Goal: Information Seeking & Learning: Learn about a topic

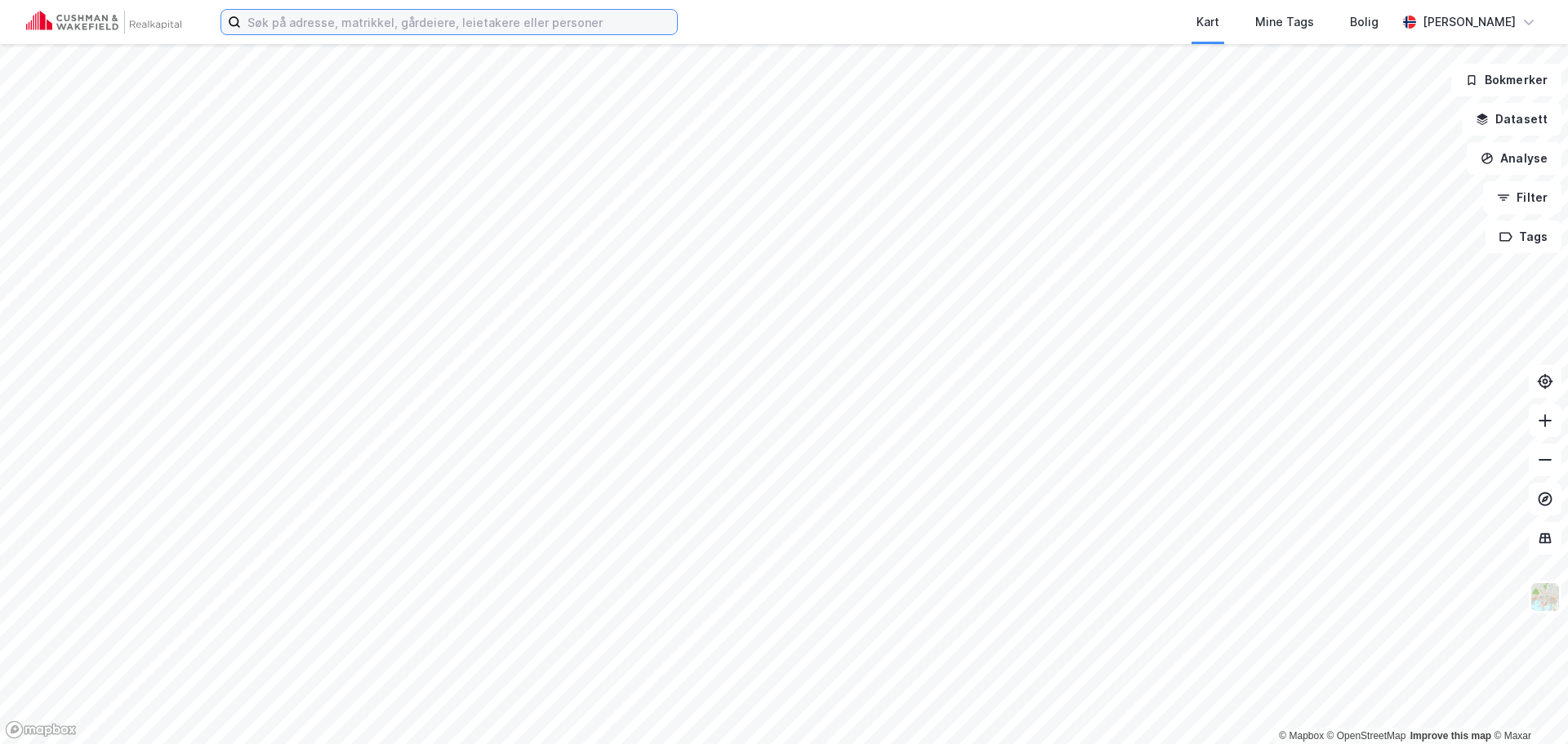
click at [381, 20] on input at bounding box center [458, 22] width 436 height 24
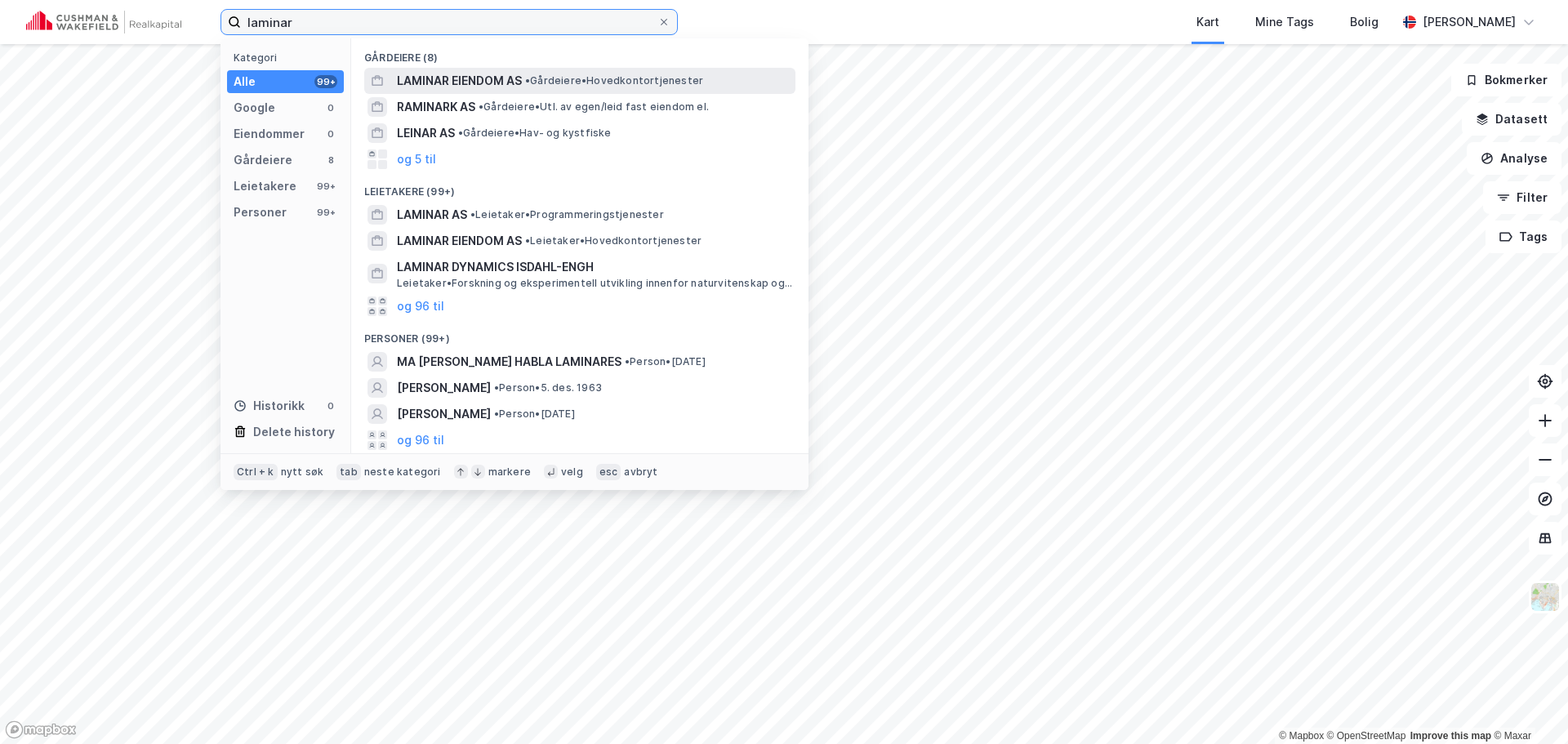
type input "laminar"
click at [420, 72] on span "LAMINAR EIENDOM AS" at bounding box center [459, 80] width 125 height 19
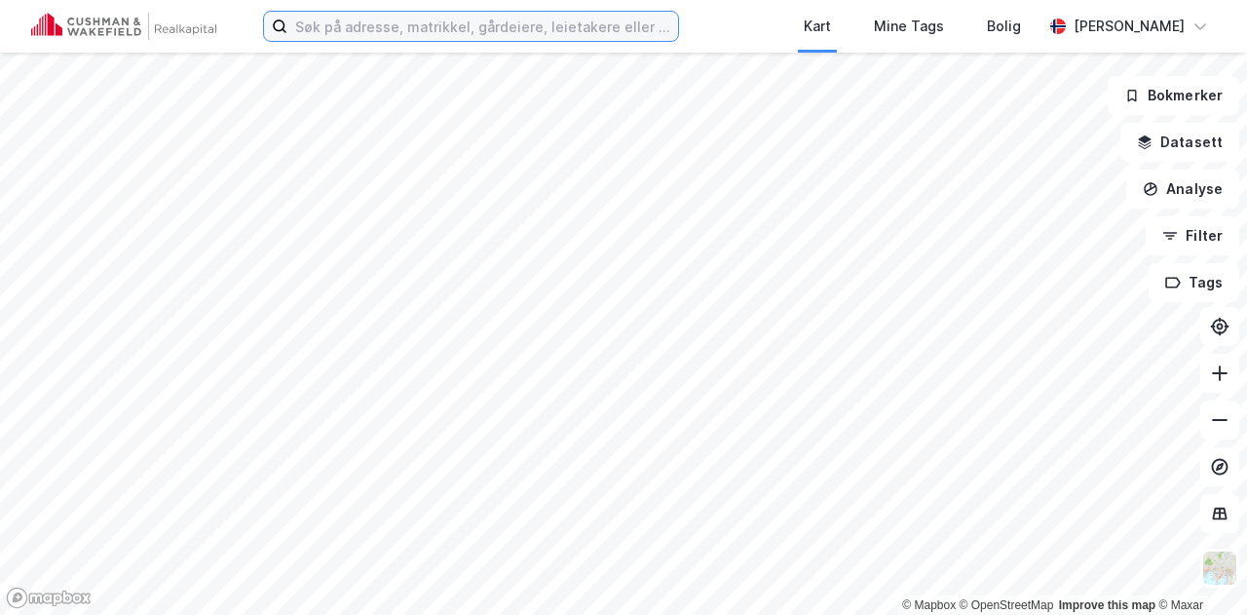
click at [390, 21] on input at bounding box center [482, 26] width 391 height 29
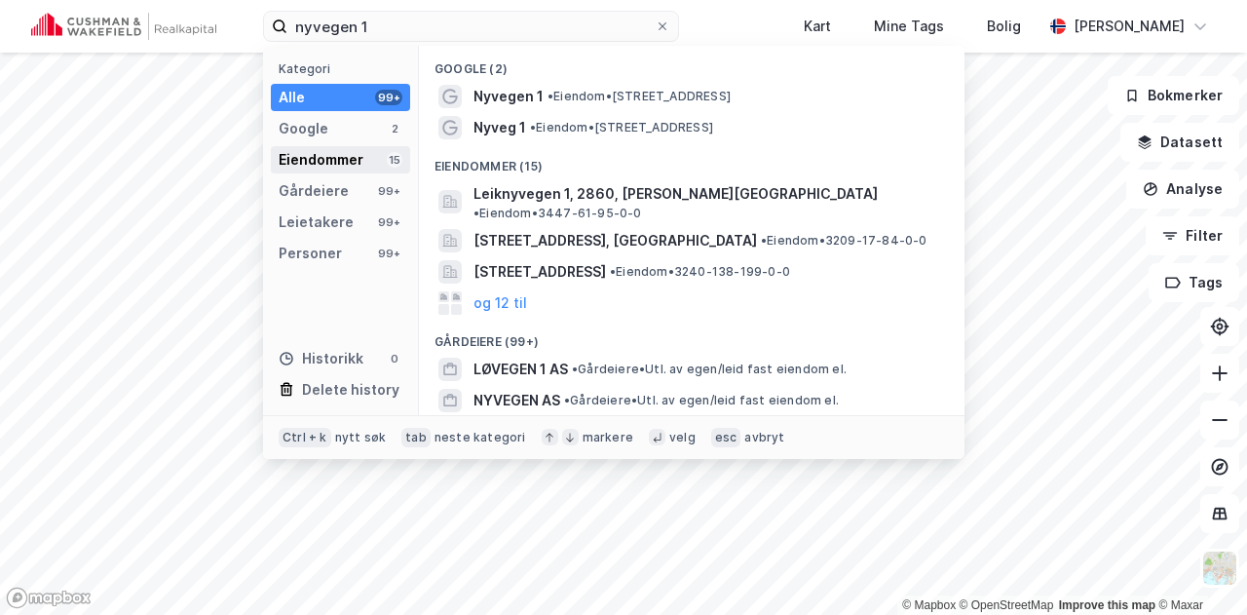
click at [355, 163] on div "Eiendommer" at bounding box center [321, 159] width 85 height 23
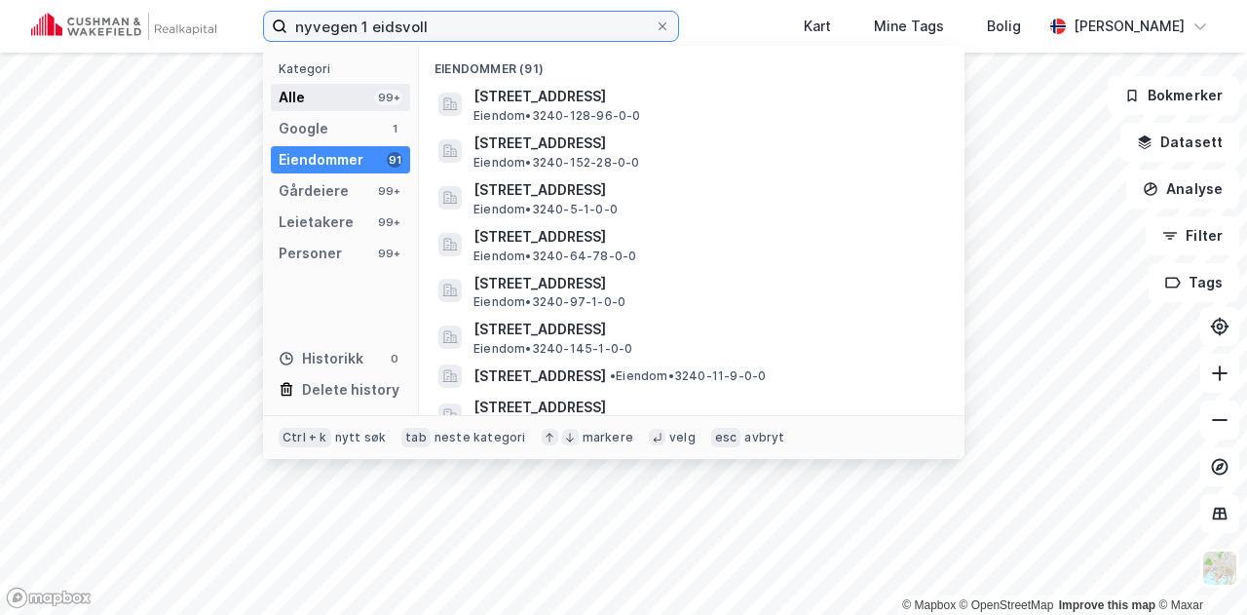
type input "nyvegen 1 eidsvoll"
click at [319, 96] on div "Alle 99+" at bounding box center [340, 97] width 139 height 27
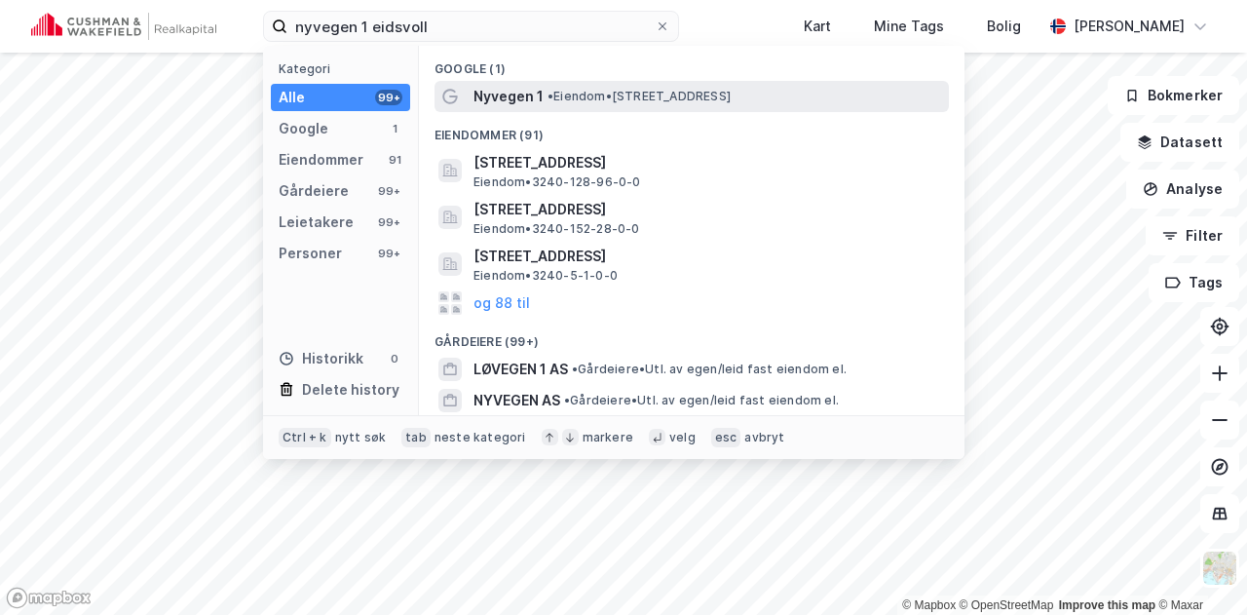
click at [501, 95] on span "Nyvegen 1" at bounding box center [509, 96] width 70 height 23
